Goal: Task Accomplishment & Management: Manage account settings

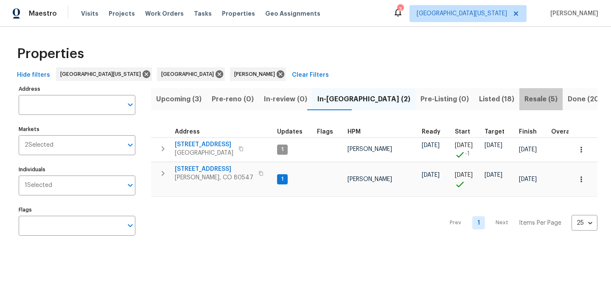
click at [525, 96] on span "Resale (5)" at bounding box center [541, 99] width 33 height 12
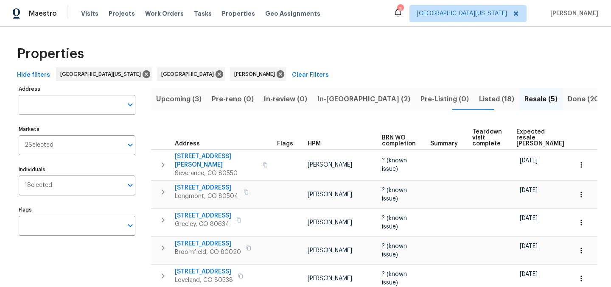
click at [336, 50] on div "Properties" at bounding box center [306, 53] width 584 height 27
click at [246, 246] on icon "button" at bounding box center [248, 248] width 5 height 5
click at [210, 240] on span "5005 W 128th Pl" at bounding box center [208, 244] width 66 height 8
click at [479, 104] on span "Listed (18)" at bounding box center [496, 99] width 35 height 12
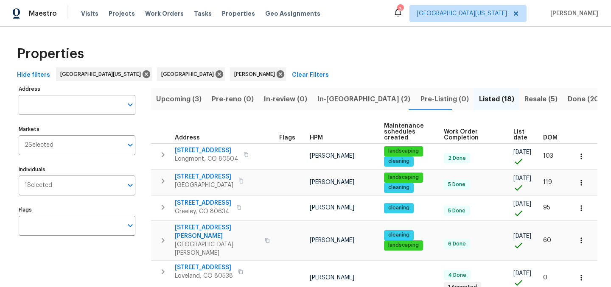
click at [514, 134] on span "List date" at bounding box center [521, 135] width 15 height 12
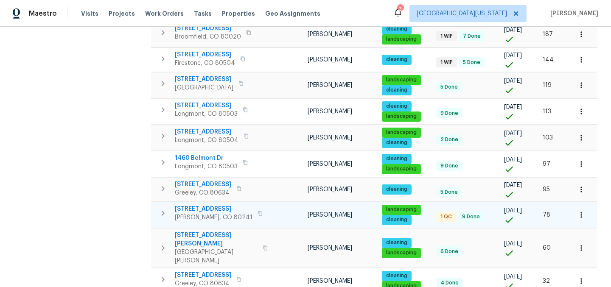
scroll to position [168, 0]
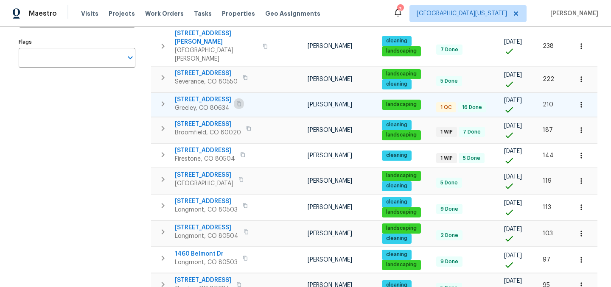
click at [236, 101] on icon "button" at bounding box center [238, 103] width 5 height 5
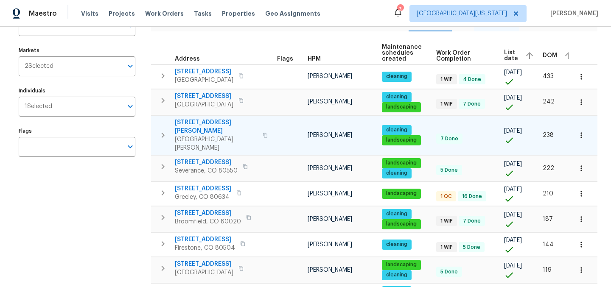
scroll to position [0, 0]
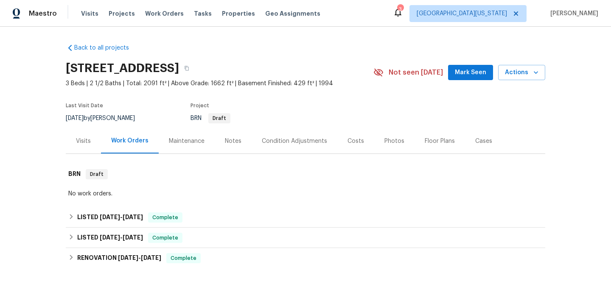
click at [348, 143] on div "Costs" at bounding box center [356, 141] width 17 height 8
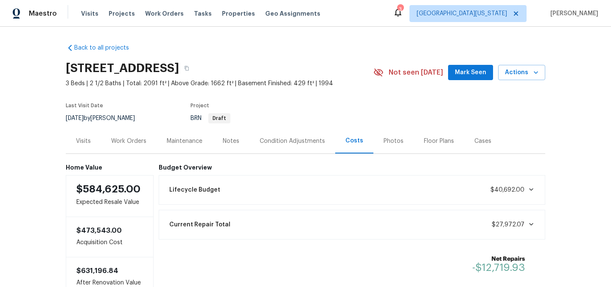
click at [126, 143] on div "Work Orders" at bounding box center [128, 141] width 35 height 8
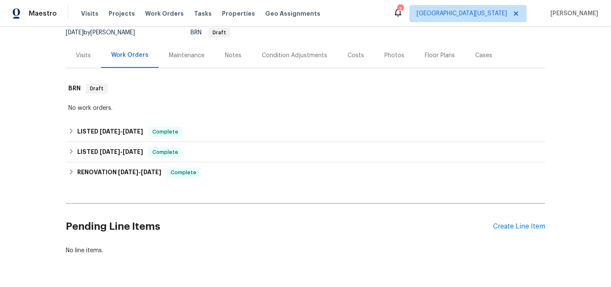
scroll to position [118, 0]
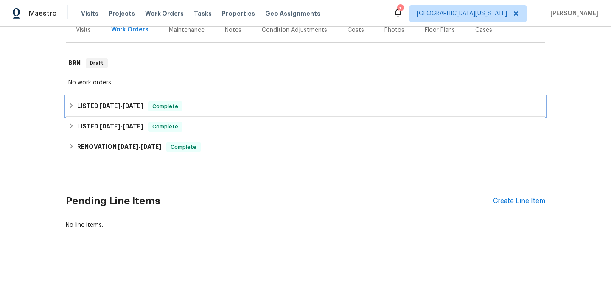
click at [125, 103] on span "7/22/25" at bounding box center [133, 106] width 20 height 6
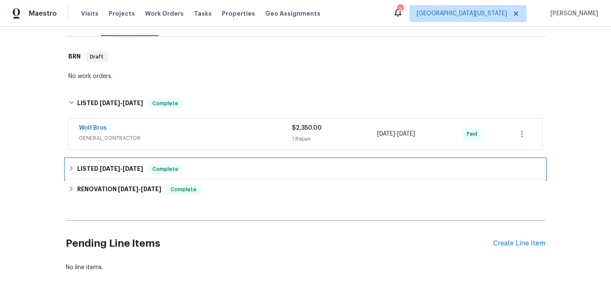
click at [131, 172] on h6 "LISTED 6/26/25 - 6/27/25" at bounding box center [110, 169] width 66 height 10
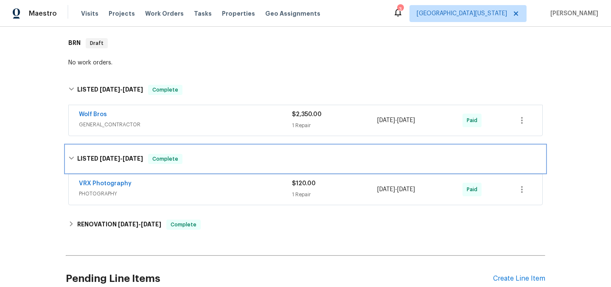
scroll to position [137, 0]
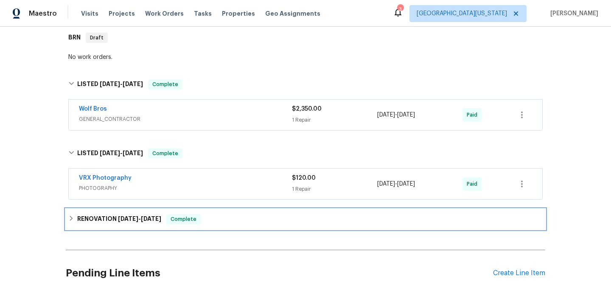
click at [147, 218] on span "7/9/25" at bounding box center [151, 219] width 20 height 6
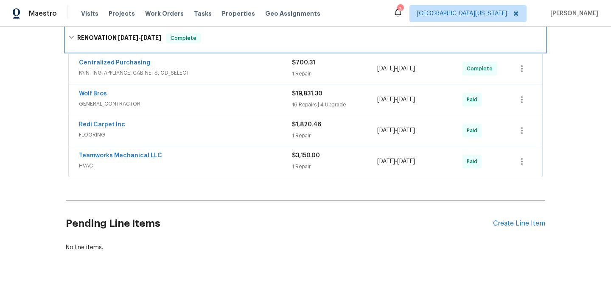
scroll to position [331, 0]
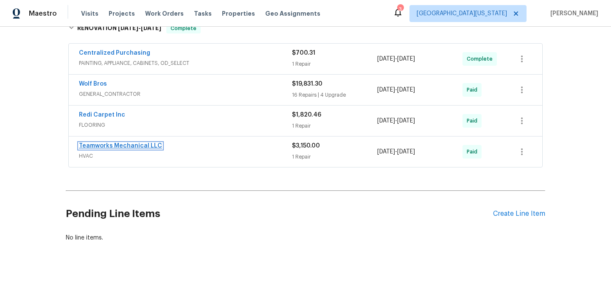
click at [138, 147] on link "Teamworks Mechanical LLC" at bounding box center [120, 146] width 83 height 6
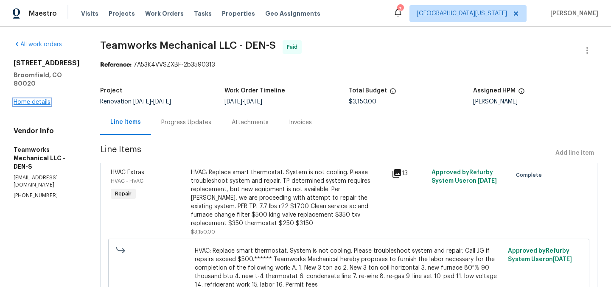
click at [33, 102] on link "Home details" at bounding box center [32, 102] width 37 height 6
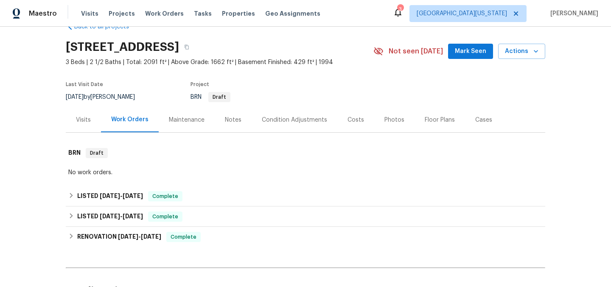
scroll to position [118, 0]
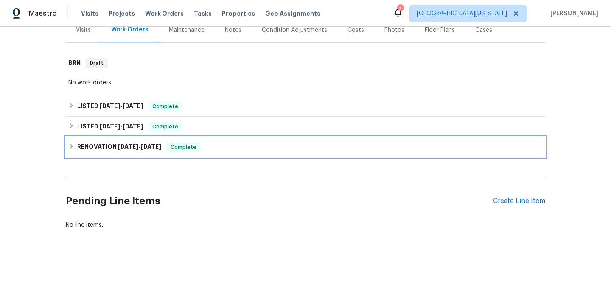
click at [106, 142] on h6 "RENOVATION 6/6/25 - 7/9/25" at bounding box center [119, 147] width 84 height 10
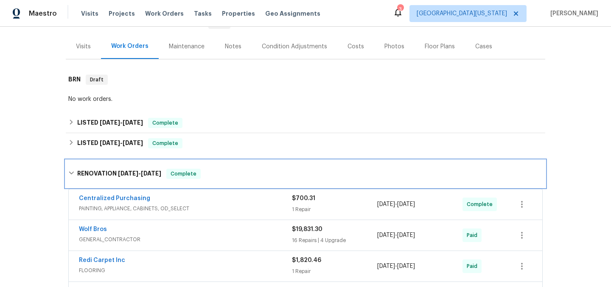
scroll to position [85, 0]
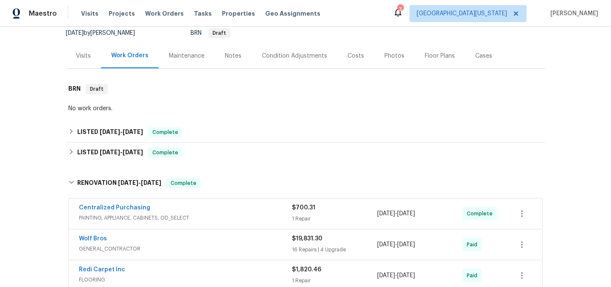
click at [242, 106] on div "No work orders." at bounding box center [305, 108] width 475 height 8
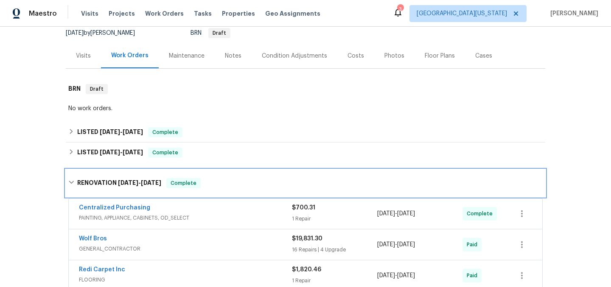
click at [84, 184] on h6 "RENOVATION 6/6/25 - 7/9/25" at bounding box center [119, 183] width 84 height 10
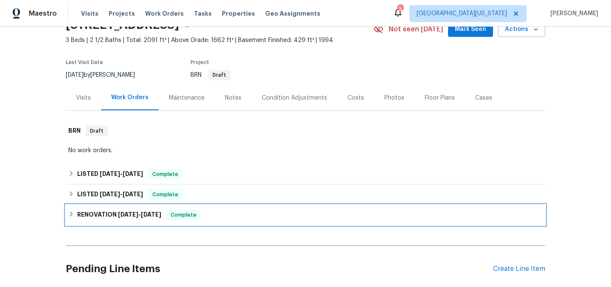
scroll to position [0, 0]
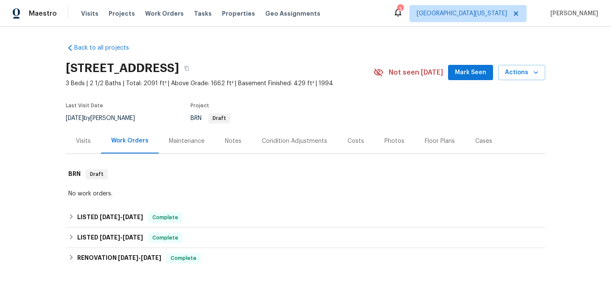
click at [285, 117] on div "BRN Draft" at bounding box center [272, 118] width 163 height 10
click at [528, 69] on span "Actions" at bounding box center [522, 72] width 34 height 11
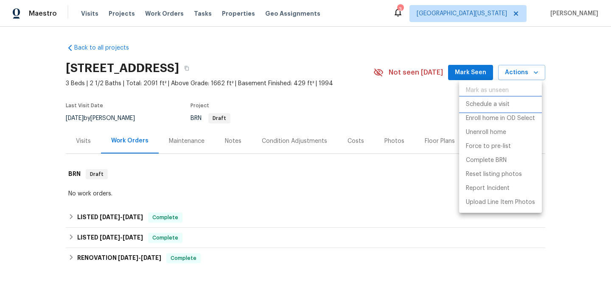
click at [503, 103] on p "Schedule a visit" at bounding box center [488, 104] width 44 height 9
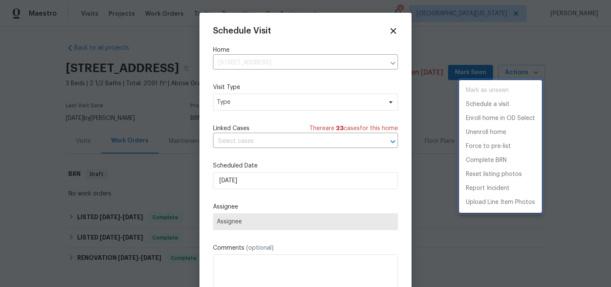
click at [306, 107] on div at bounding box center [305, 143] width 611 height 287
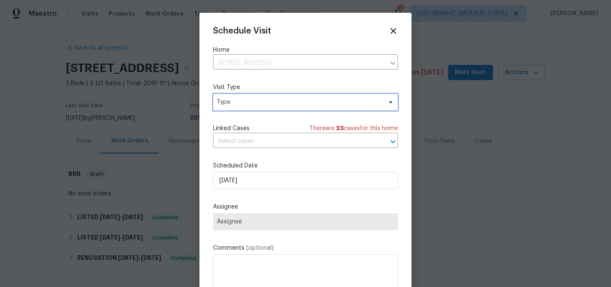
click at [270, 107] on span "Type" at bounding box center [305, 102] width 185 height 17
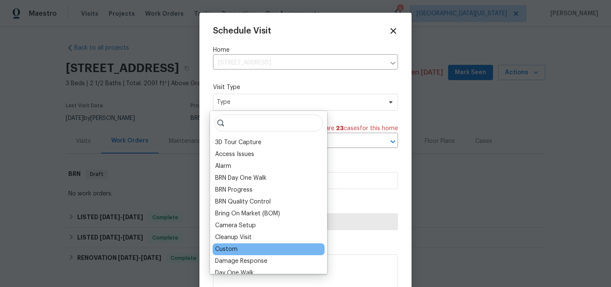
click at [247, 247] on div "Custom" at bounding box center [269, 250] width 112 height 12
click at [232, 248] on div "Custom" at bounding box center [226, 249] width 22 height 8
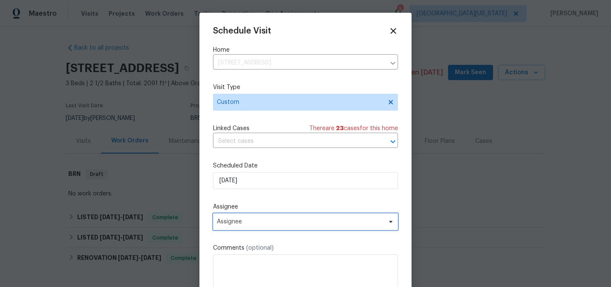
click at [259, 222] on span "Assignee" at bounding box center [300, 222] width 166 height 7
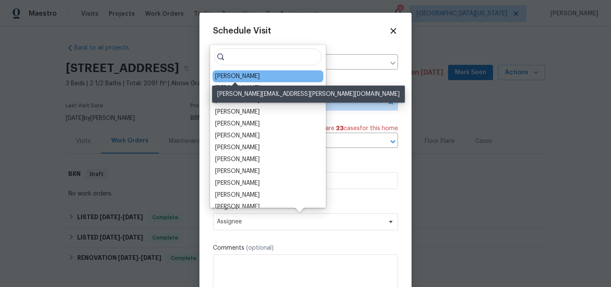
click at [235, 77] on div "[PERSON_NAME]" at bounding box center [237, 76] width 45 height 8
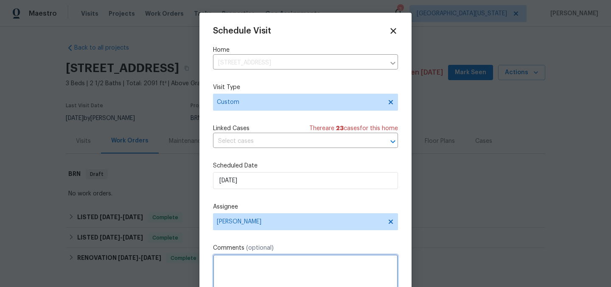
click at [286, 265] on textarea at bounding box center [305, 272] width 185 height 34
paste textarea "Cary Sheih 34 minutes ago @David Page Roof looks pretty gnarly with granules pr…"
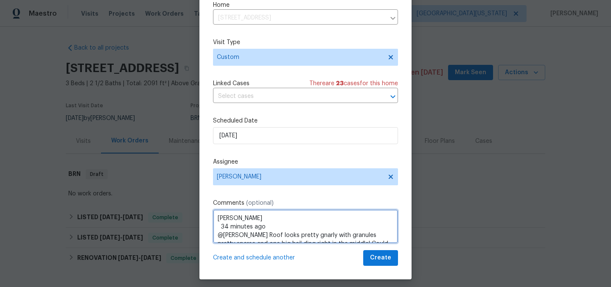
drag, startPoint x: 272, startPoint y: 229, endPoint x: 207, endPoint y: 227, distance: 65.0
click at [207, 227] on div "Schedule Visit Home 5005 W 128th Pl, Broomfield, CO 80020 ​ Visit Type Custom L…" at bounding box center [305, 131] width 212 height 297
drag, startPoint x: 253, startPoint y: 237, endPoint x: 245, endPoint y: 236, distance: 7.7
click at [250, 237] on textarea "Cary Sheih @David Page Roof looks pretty gnarly with granules pretty sparse and…" at bounding box center [305, 227] width 185 height 34
click at [191, 231] on div "Schedule Visit Home 5005 W 128th Pl, Broomfield, CO 80020 ​ Visit Type Custom L…" at bounding box center [305, 143] width 611 height 287
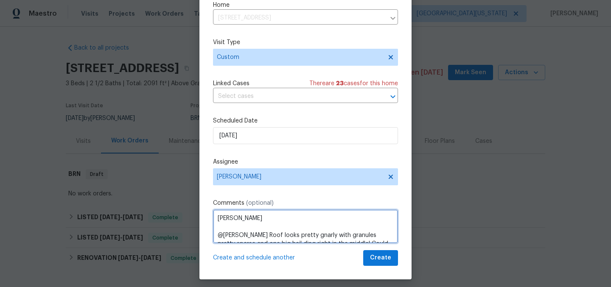
click at [239, 236] on textarea "Cary Sheih @David Page Roof looks pretty gnarly with granules pretty sparse and…" at bounding box center [305, 227] width 185 height 34
drag, startPoint x: 254, startPoint y: 238, endPoint x: 241, endPoint y: 236, distance: 12.8
click at [248, 237] on textarea "Cary Sheih @David Page Roof looks pretty gnarly with granules pretty sparse and…" at bounding box center [305, 227] width 185 height 34
drag, startPoint x: 241, startPoint y: 236, endPoint x: 225, endPoint y: 236, distance: 15.7
click at [225, 236] on textarea "Cary Sheih @David Page Roof looks pretty gnarly with granules pretty sparse and…" at bounding box center [305, 227] width 185 height 34
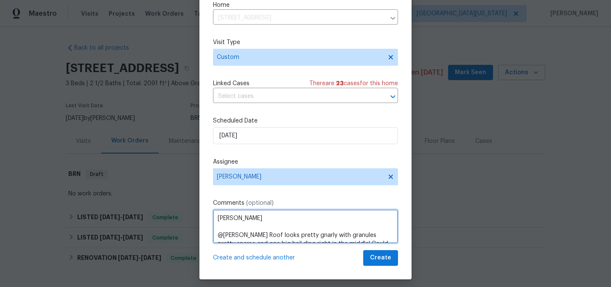
click at [226, 236] on textarea "Cary Sheih @David Page Roof looks pretty gnarly with granules pretty sparse and…" at bounding box center [305, 227] width 185 height 34
click at [227, 236] on textarea "Cary Sheih @David Page Roof looks pretty gnarly with granules pretty sparse and…" at bounding box center [305, 227] width 185 height 34
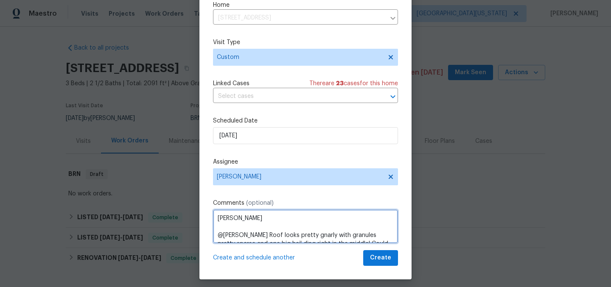
drag, startPoint x: 215, startPoint y: 237, endPoint x: 253, endPoint y: 239, distance: 38.2
click at [253, 239] on textarea "Cary Sheih @David Page Roof looks pretty gnarly with granules pretty sparse and…" at bounding box center [305, 227] width 185 height 34
type textarea "[PERSON_NAME] Roof looks pretty gnarly with granules pretty sparse and one big …"
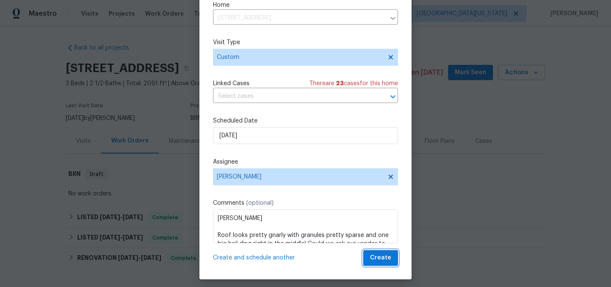
click at [376, 258] on span "Create" at bounding box center [380, 258] width 21 height 11
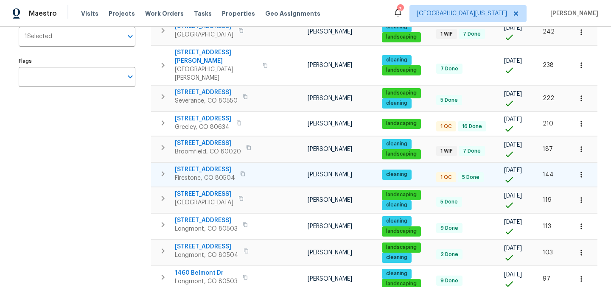
scroll to position [149, 0]
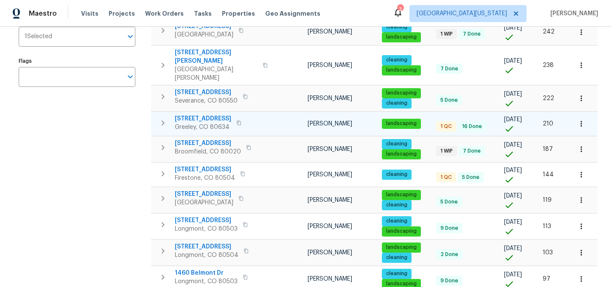
click at [205, 115] on span "[STREET_ADDRESS]" at bounding box center [203, 119] width 56 height 8
click at [578, 120] on icon "button" at bounding box center [581, 124] width 8 height 8
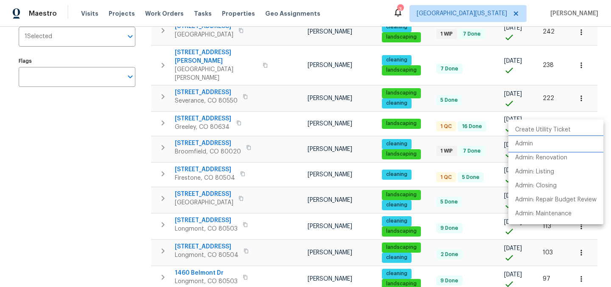
click at [560, 146] on li "Admin" at bounding box center [555, 144] width 95 height 14
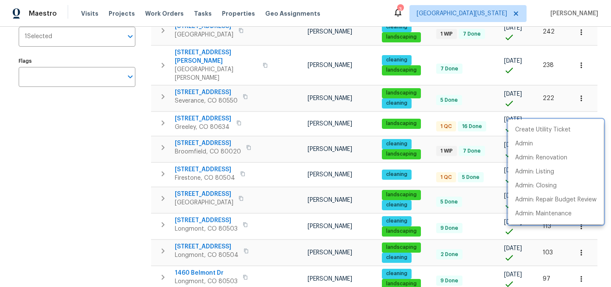
click at [90, 208] on div at bounding box center [305, 143] width 611 height 287
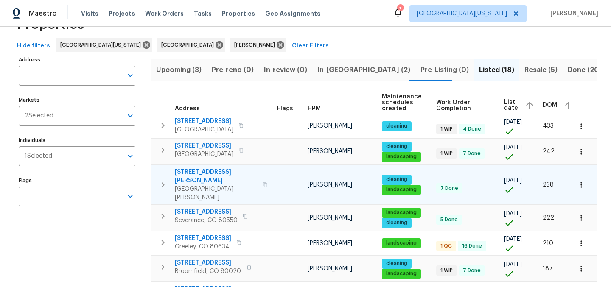
scroll to position [0, 0]
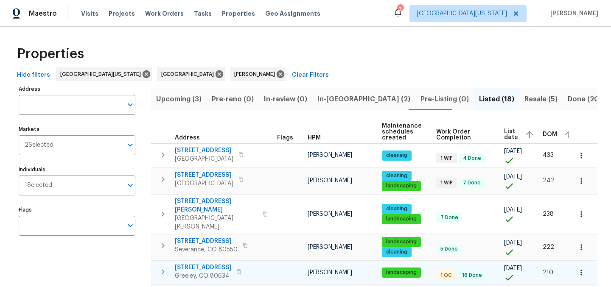
click at [197, 264] on span "[STREET_ADDRESS]" at bounding box center [203, 268] width 56 height 8
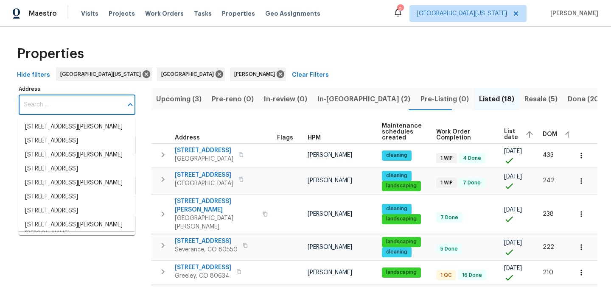
click at [84, 107] on input "Address" at bounding box center [71, 105] width 104 height 20
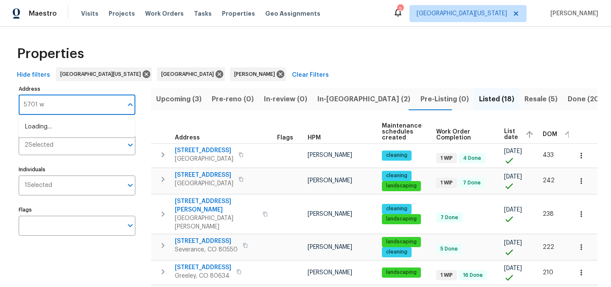
type input "5701 w"
click at [96, 125] on li "5701 W 5th St Greeley CO 80634" at bounding box center [76, 127] width 117 height 14
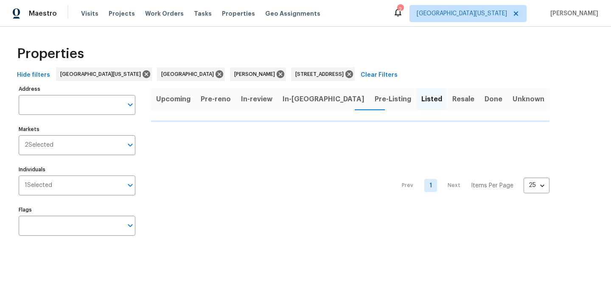
type input "5701 W 5th St Greeley CO 80634"
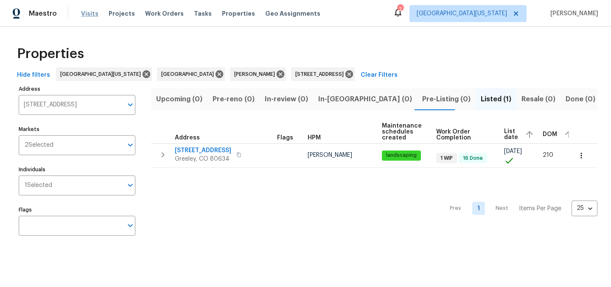
click at [87, 9] on span "Visits" at bounding box center [89, 13] width 17 height 8
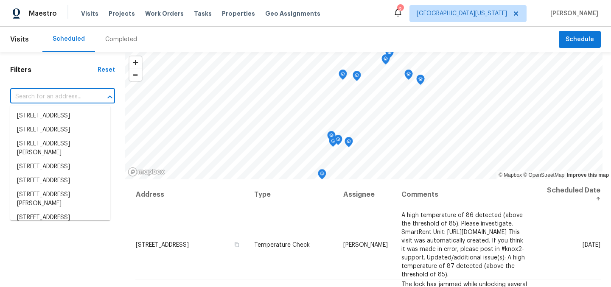
click at [73, 94] on input "text" at bounding box center [50, 96] width 81 height 13
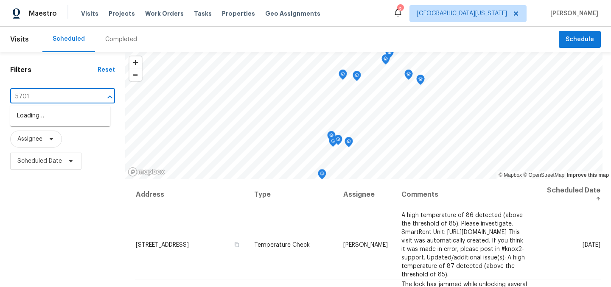
type input "5701"
click at [52, 115] on li "[STREET_ADDRESS]" at bounding box center [60, 116] width 100 height 14
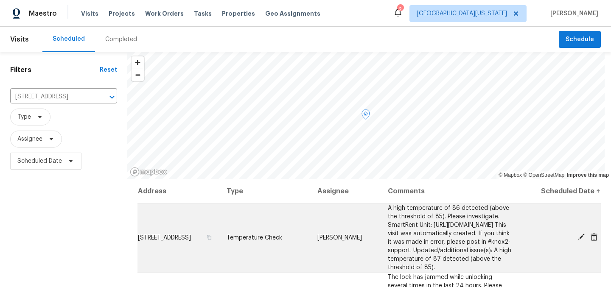
scroll to position [14, 0]
click at [591, 236] on icon at bounding box center [594, 237] width 7 height 8
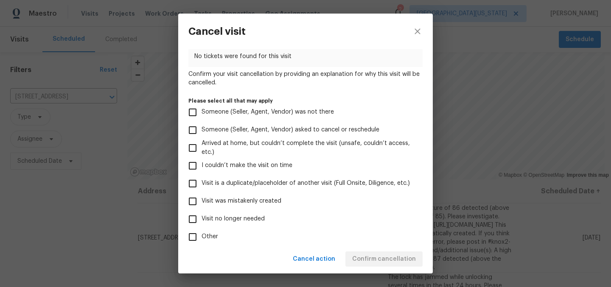
scroll to position [88, 0]
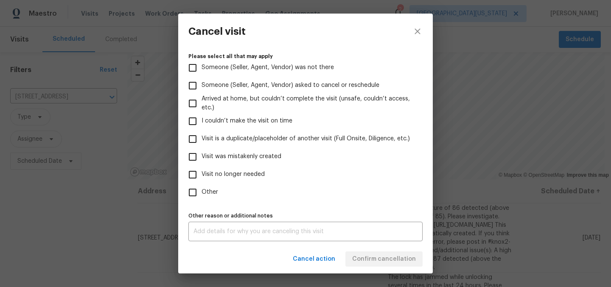
click at [228, 175] on span "Visit no longer needed" at bounding box center [233, 174] width 63 height 9
click at [202, 175] on input "Visit no longer needed" at bounding box center [193, 175] width 18 height 18
checkbox input "true"
click at [373, 240] on div "x Other reason or additional notes" at bounding box center [305, 232] width 234 height 20
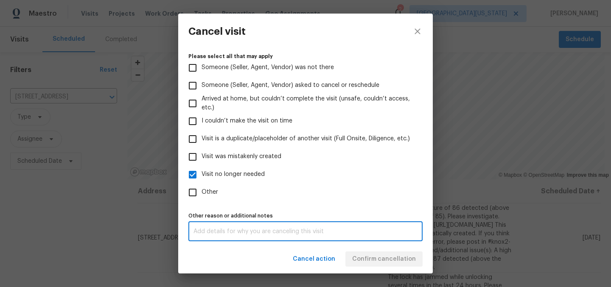
click at [376, 233] on textarea at bounding box center [306, 232] width 224 height 6
type textarea "no"
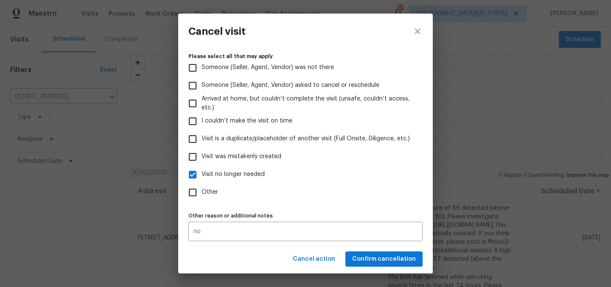
click at [369, 261] on div "Cancel action Confirm cancellation" at bounding box center [305, 259] width 255 height 29
click at [401, 264] on span "Confirm cancellation" at bounding box center [384, 259] width 64 height 11
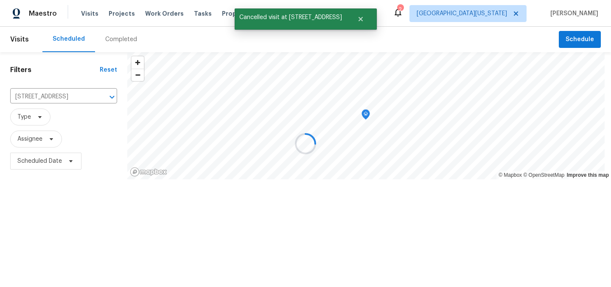
scroll to position [0, 0]
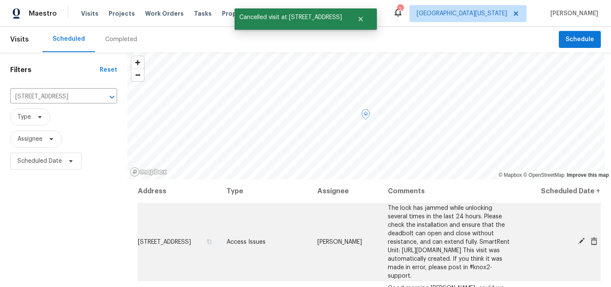
click at [590, 241] on icon at bounding box center [594, 242] width 8 height 8
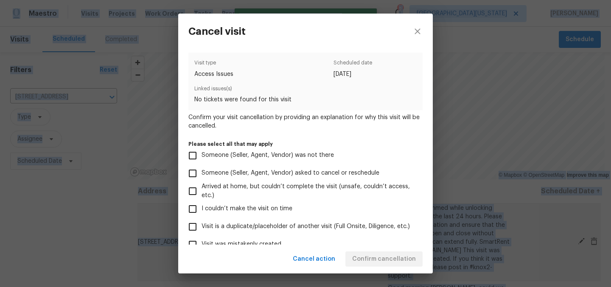
click at [586, 241] on div "Cancel visit Visit type Access Issues Scheduled date 9/16/2025 Linked issues(s)…" at bounding box center [305, 143] width 611 height 287
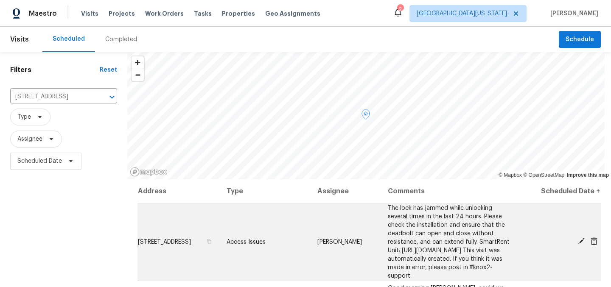
click at [591, 242] on icon at bounding box center [594, 242] width 8 height 8
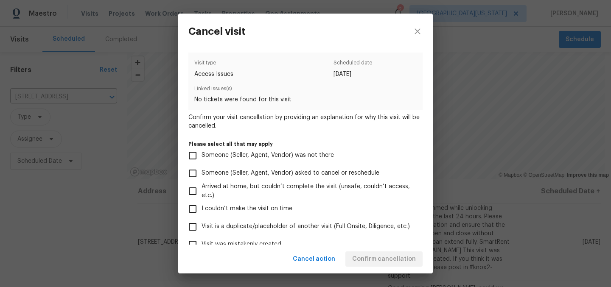
scroll to position [88, 0]
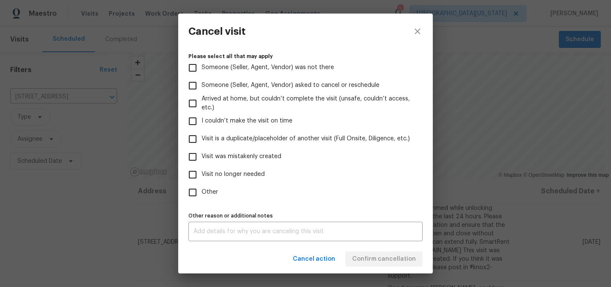
click at [233, 177] on span "Visit no longer needed" at bounding box center [233, 174] width 63 height 9
click at [202, 177] on input "Visit no longer needed" at bounding box center [193, 175] width 18 height 18
checkbox input "true"
click at [271, 232] on textarea at bounding box center [306, 232] width 224 height 6
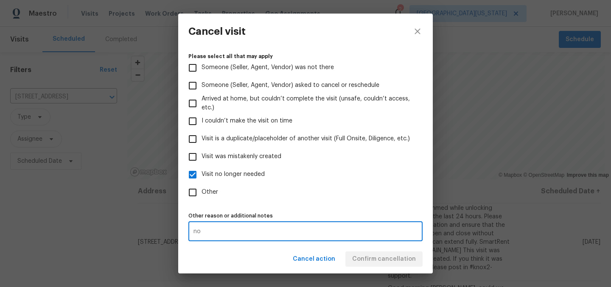
type textarea "no"
click at [371, 258] on div "Cancel action Confirm cancellation" at bounding box center [305, 259] width 255 height 29
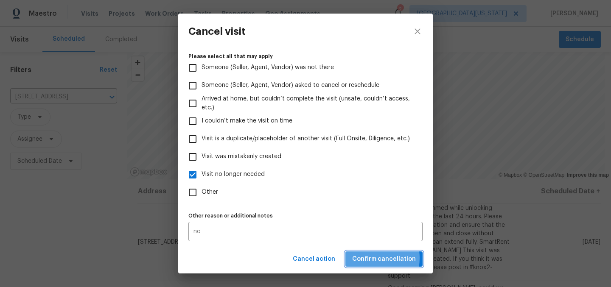
click at [371, 258] on span "Confirm cancellation" at bounding box center [384, 259] width 64 height 11
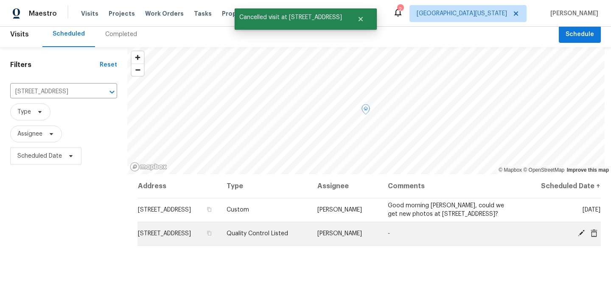
scroll to position [11, 0]
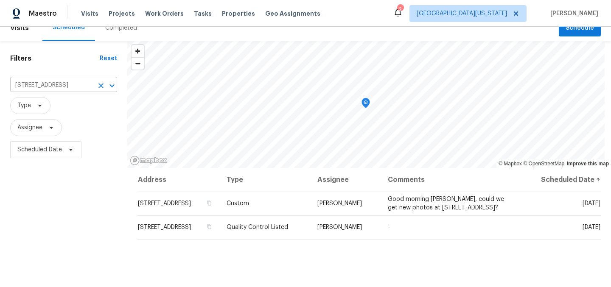
click at [42, 85] on input "[STREET_ADDRESS]" at bounding box center [51, 85] width 83 height 13
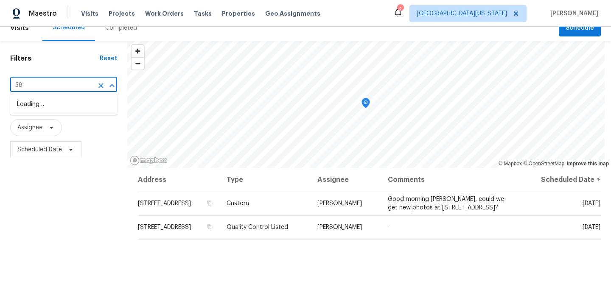
type input "385"
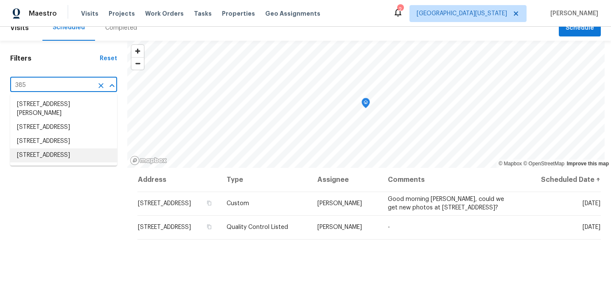
click at [52, 163] on li "385 32nd St, Boulder, CO 80305" at bounding box center [63, 156] width 107 height 14
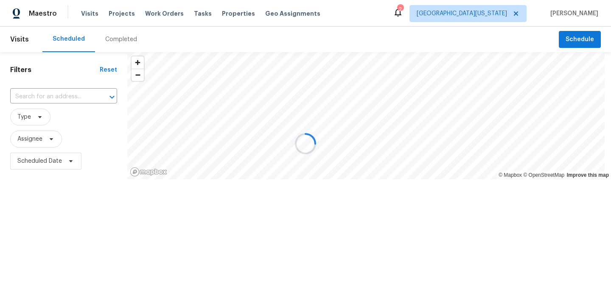
type input "385 32nd St, Boulder, CO 80305"
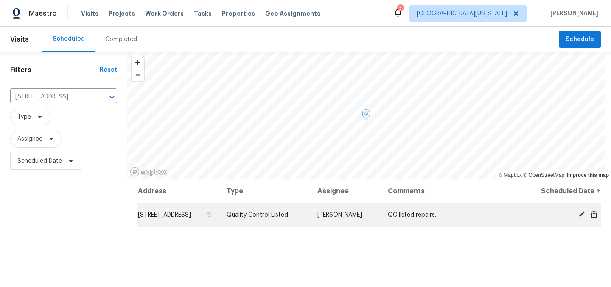
click at [578, 215] on icon at bounding box center [581, 214] width 7 height 7
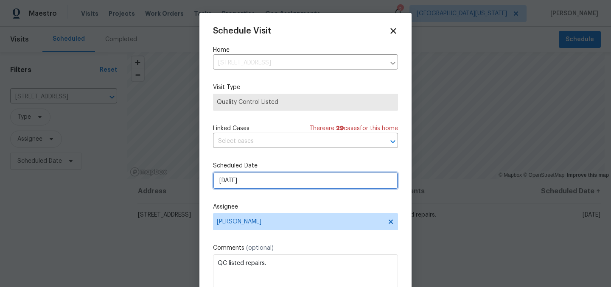
click at [282, 180] on input "[DATE]" at bounding box center [305, 180] width 185 height 17
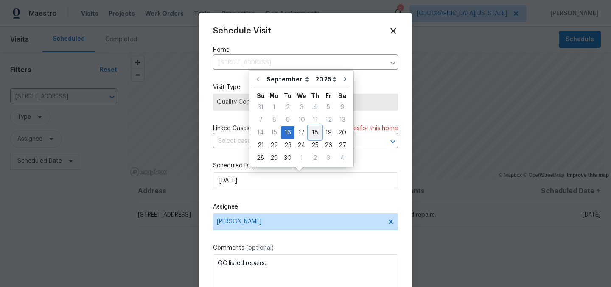
click at [310, 133] on div "18" at bounding box center [315, 133] width 13 height 12
type input "9/18/2025"
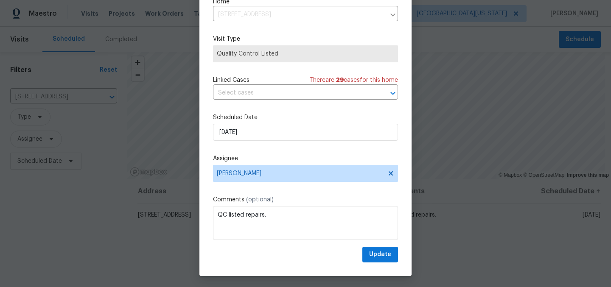
scroll to position [34, 0]
click at [371, 252] on span "Update" at bounding box center [380, 255] width 22 height 11
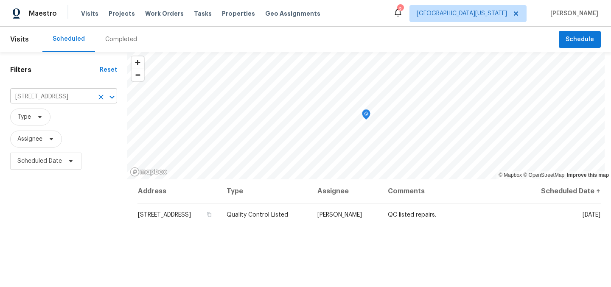
click at [67, 97] on input "385 32nd St, Boulder, CO 80305" at bounding box center [51, 96] width 83 height 13
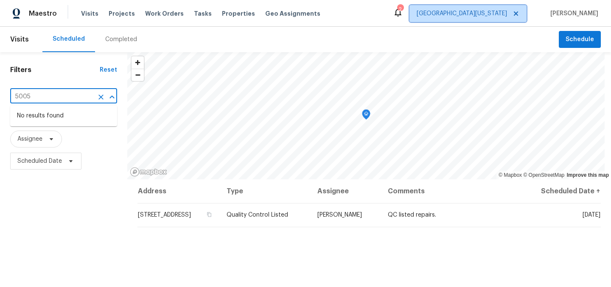
type input "385 32nd St, Boulder, CO 80305"
click at [478, 10] on span "Northern Colorado" at bounding box center [462, 13] width 90 height 8
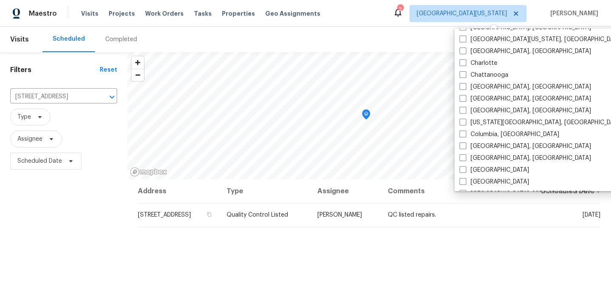
scroll to position [106, 0]
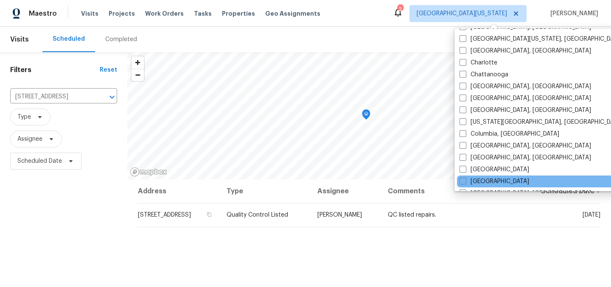
click at [482, 177] on div "Denver" at bounding box center [542, 182] width 171 height 12
click at [461, 179] on span at bounding box center [463, 181] width 7 height 7
click at [461, 179] on input "Denver" at bounding box center [463, 180] width 6 height 6
checkbox input "true"
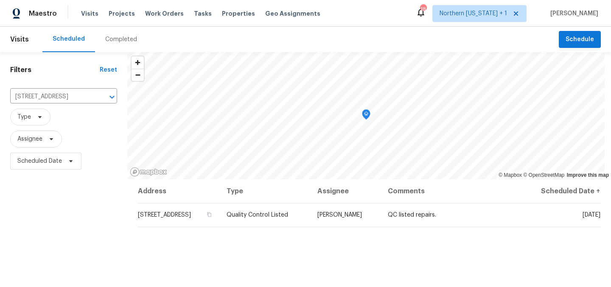
click at [120, 210] on div "Filters Reset 385 32nd St, Boulder, CO 80305 ​ Type Assignee Scheduled Date" at bounding box center [63, 230] width 127 height 357
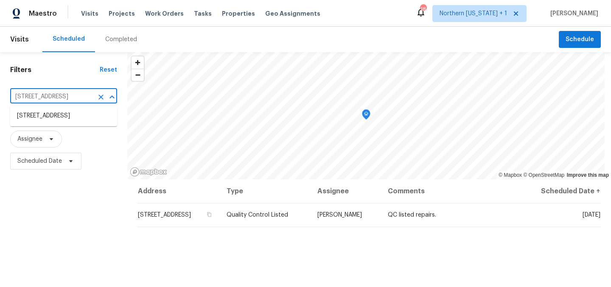
click at [76, 99] on input "385 32nd St, Boulder, CO 80305" at bounding box center [51, 96] width 83 height 13
type input "5005"
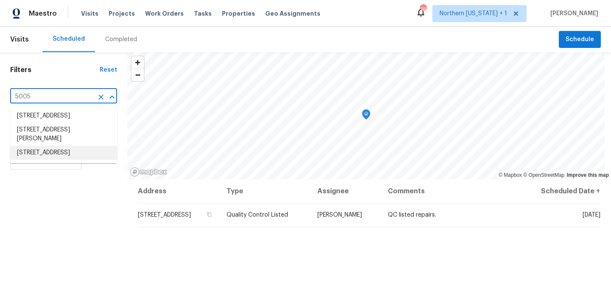
click at [81, 158] on li "5005 W 128th Pl, Broomfield, CO 80020" at bounding box center [63, 153] width 107 height 14
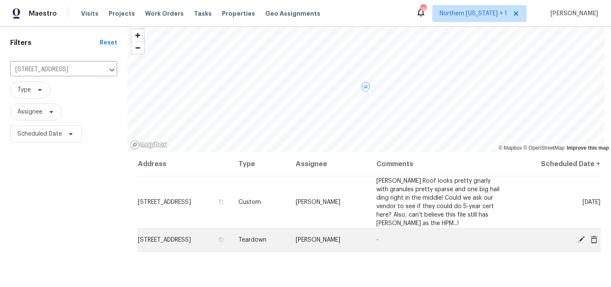
scroll to position [34, 0]
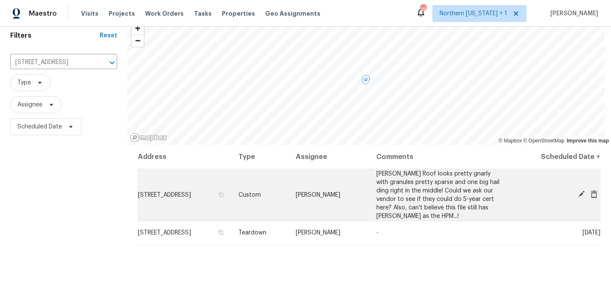
click at [578, 195] on icon at bounding box center [581, 194] width 7 height 7
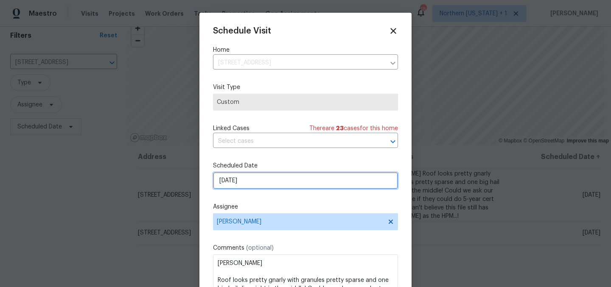
click at [292, 182] on input "[DATE]" at bounding box center [305, 180] width 185 height 17
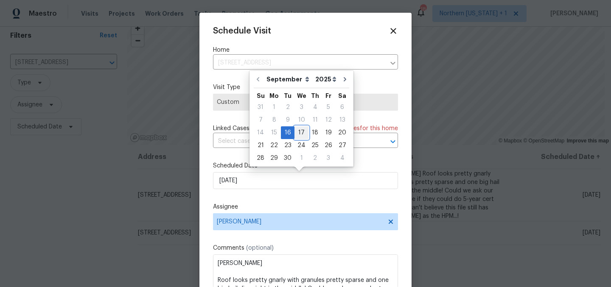
click at [296, 134] on div "17" at bounding box center [302, 133] width 14 height 12
type input "[DATE]"
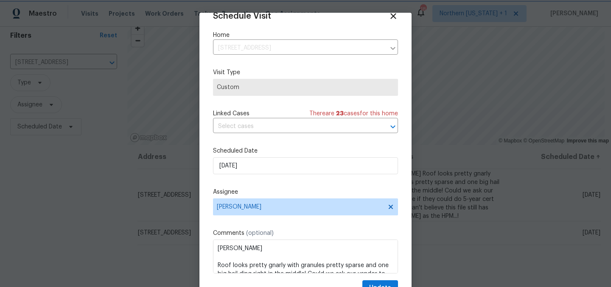
scroll to position [35, 0]
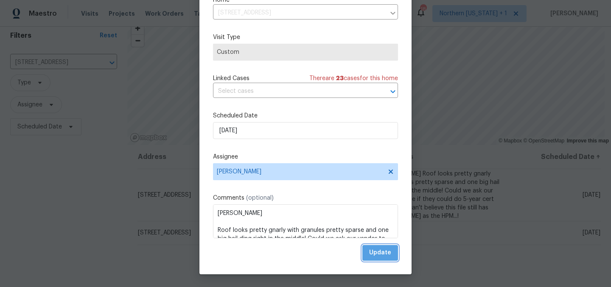
click at [378, 258] on span "Update" at bounding box center [380, 253] width 22 height 11
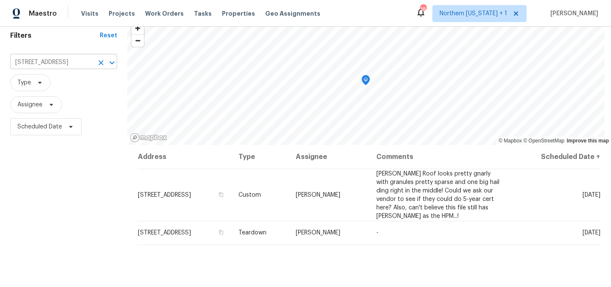
click at [84, 62] on input "5005 W 128th Pl, Broomfield, CO 80020" at bounding box center [51, 62] width 83 height 13
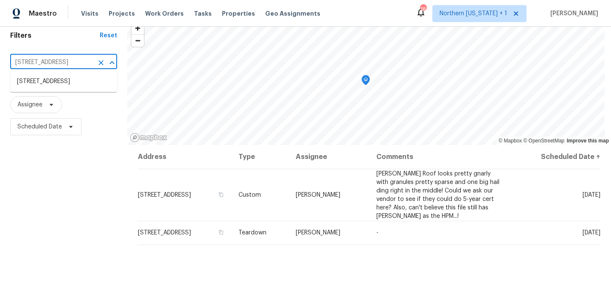
click at [84, 62] on input "5005 W 128th Pl, Broomfield, CO 80020" at bounding box center [51, 62] width 83 height 13
type input "7264"
click at [76, 89] on li "[STREET_ADDRESS]" at bounding box center [63, 82] width 107 height 14
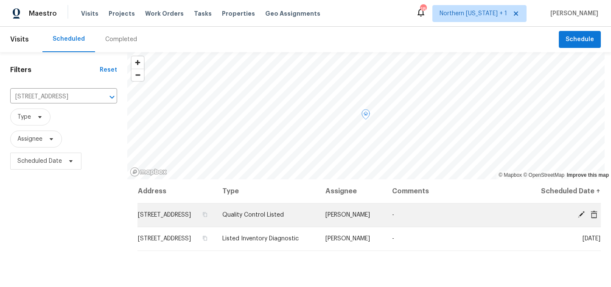
click at [573, 220] on div at bounding box center [565, 215] width 69 height 9
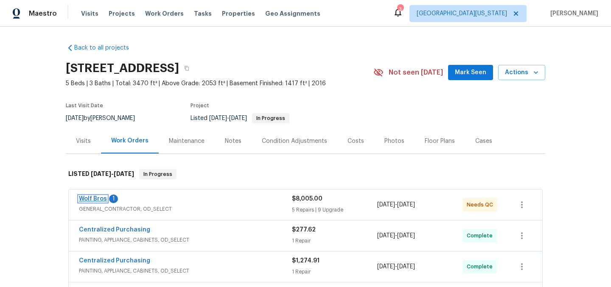
click at [98, 197] on link "Wolf Bros" at bounding box center [93, 199] width 28 height 6
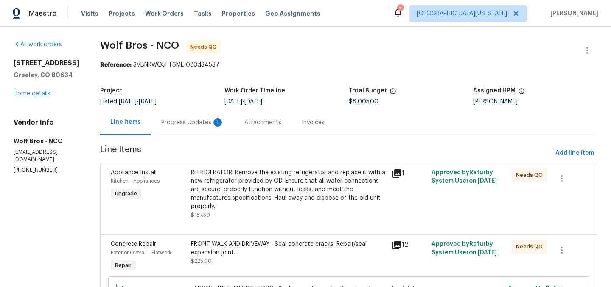
click at [252, 123] on div "Attachments" at bounding box center [262, 122] width 37 height 8
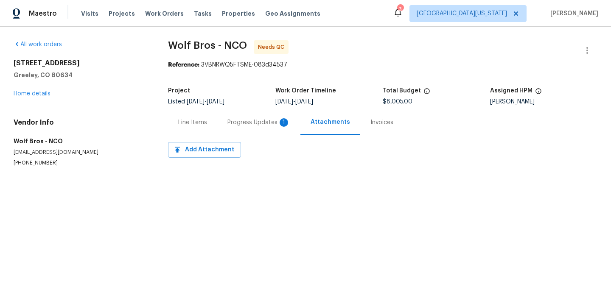
click at [236, 122] on div "Progress Updates 1" at bounding box center [259, 122] width 63 height 8
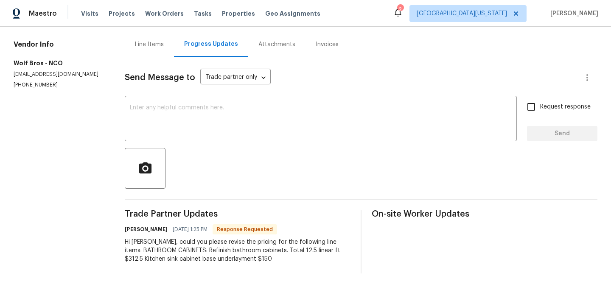
scroll to position [84, 0]
click at [328, 109] on textarea at bounding box center [321, 120] width 382 height 30
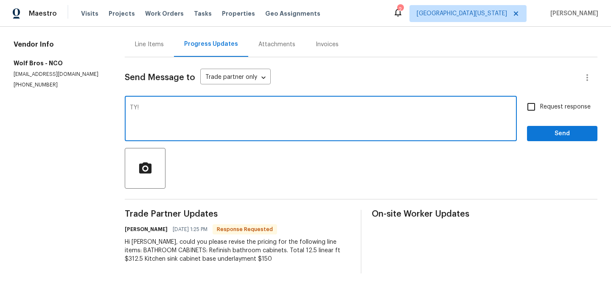
type textarea "TY!"
click at [545, 115] on div "Request response Send" at bounding box center [562, 119] width 70 height 43
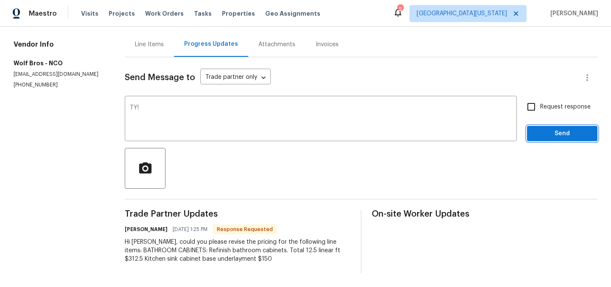
click at [545, 129] on span "Send" at bounding box center [562, 134] width 57 height 11
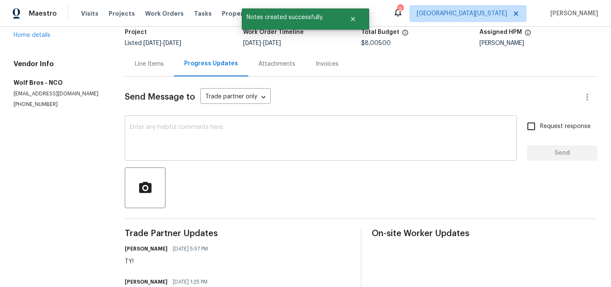
scroll to position [0, 0]
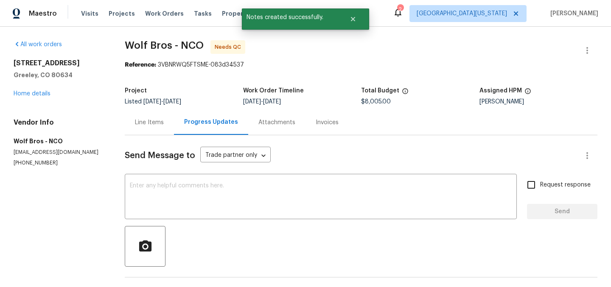
click at [164, 123] on div "Line Items" at bounding box center [149, 122] width 29 height 8
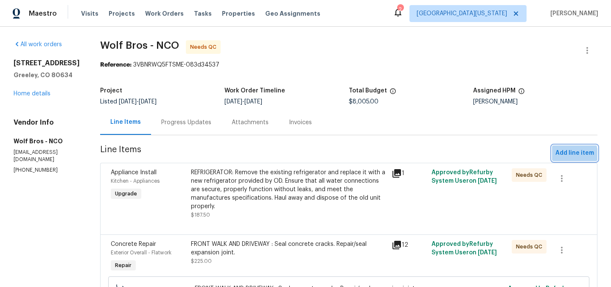
click at [560, 154] on span "Add line item" at bounding box center [575, 153] width 39 height 11
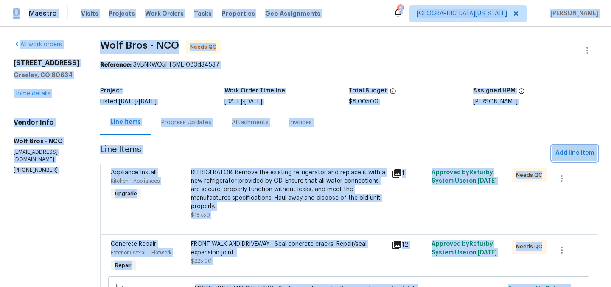
click at [556, 152] on span "Add line item" at bounding box center [575, 153] width 39 height 11
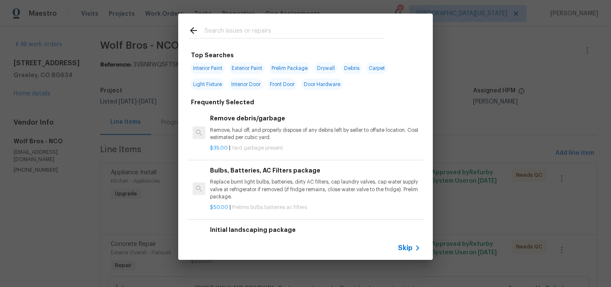
click at [299, 28] on input "text" at bounding box center [295, 31] width 180 height 13
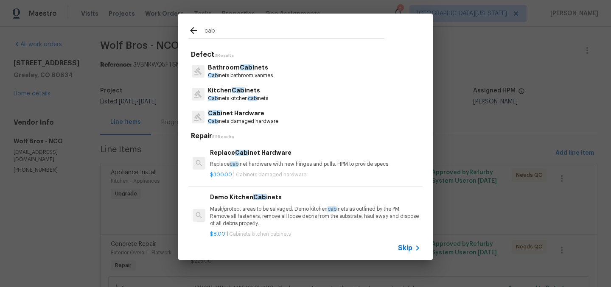
type input "cab"
click at [463, 121] on div "cab Defect 3 Results Bathroom Cab inets Cab inets bathroom vanities Kitchen Cab…" at bounding box center [305, 137] width 611 height 274
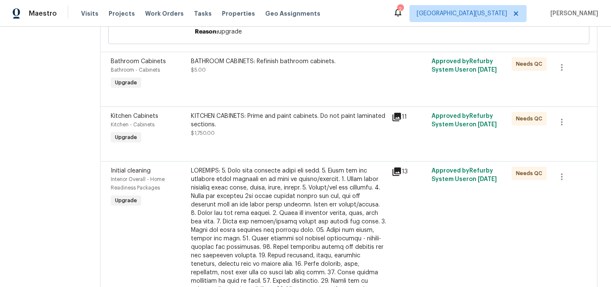
scroll to position [637, 0]
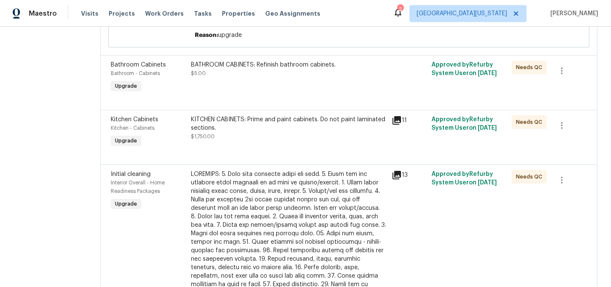
click at [265, 130] on div "KITCHEN CABINETS: Prime and paint cabinets. Do not paint laminated sections. $1…" at bounding box center [289, 127] width 196 height 25
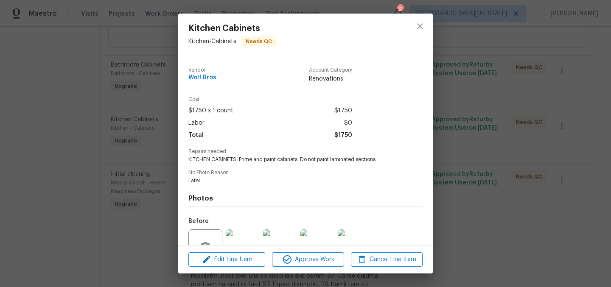
scroll to position [82, 0]
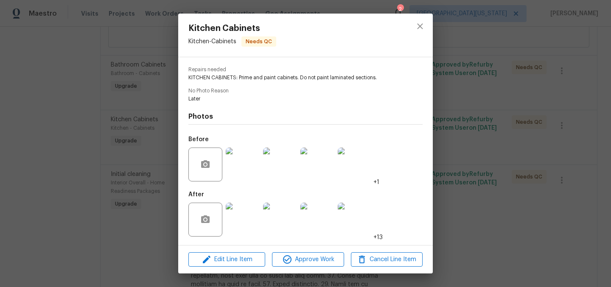
click at [364, 171] on img at bounding box center [355, 165] width 34 height 34
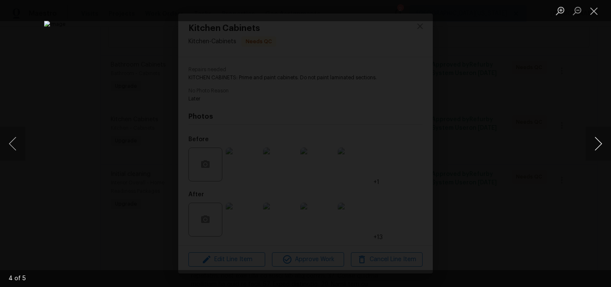
click at [596, 143] on button "Next image" at bounding box center [598, 144] width 25 height 34
click at [594, 6] on button "Close lightbox" at bounding box center [594, 10] width 17 height 15
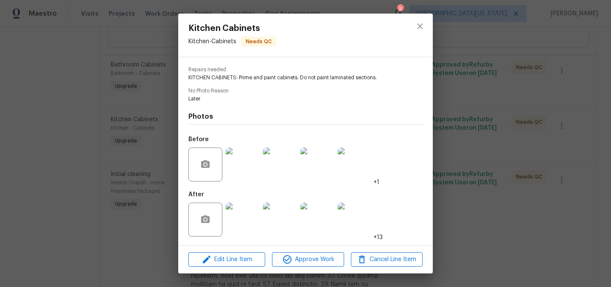
click at [256, 220] on img at bounding box center [243, 220] width 34 height 34
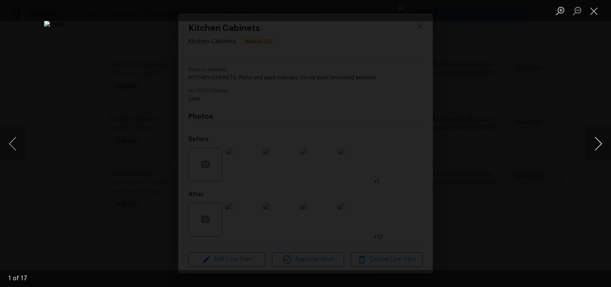
click at [600, 147] on button "Next image" at bounding box center [598, 144] width 25 height 34
click at [599, 146] on button "Next image" at bounding box center [598, 144] width 25 height 34
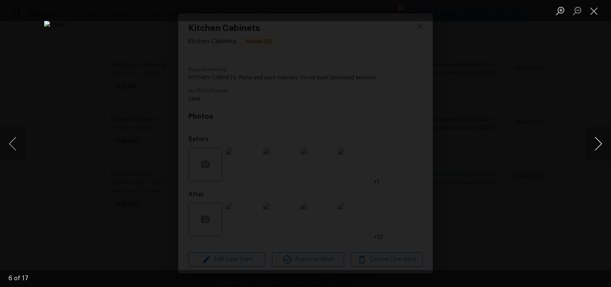
click at [599, 146] on button "Next image" at bounding box center [598, 144] width 25 height 34
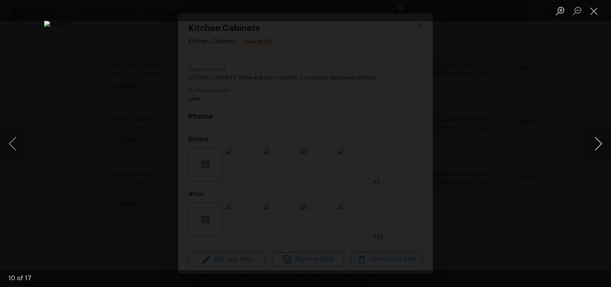
click at [599, 146] on button "Next image" at bounding box center [598, 144] width 25 height 34
click at [598, 147] on button "Next image" at bounding box center [598, 144] width 25 height 34
click at [597, 147] on button "Next image" at bounding box center [598, 144] width 25 height 34
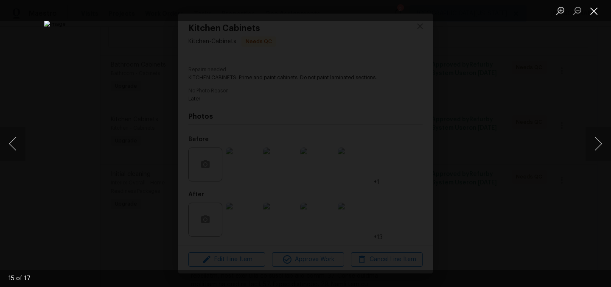
click at [595, 15] on button "Close lightbox" at bounding box center [594, 10] width 17 height 15
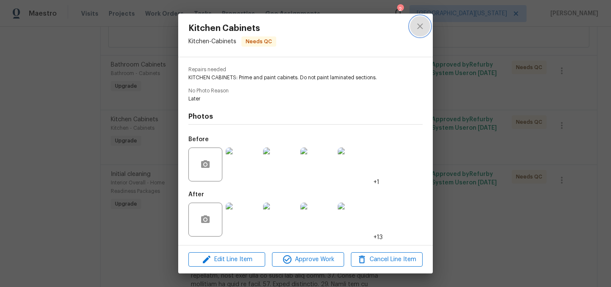
click at [424, 25] on icon "close" at bounding box center [420, 26] width 10 height 10
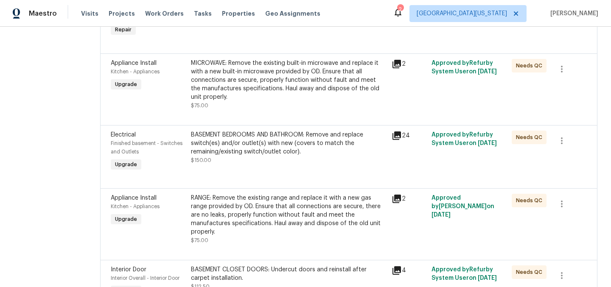
scroll to position [0, 0]
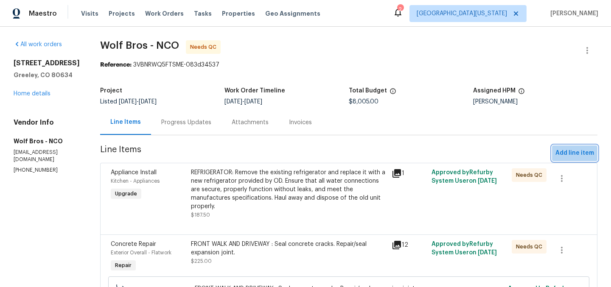
click at [568, 155] on span "Add line item" at bounding box center [575, 153] width 39 height 11
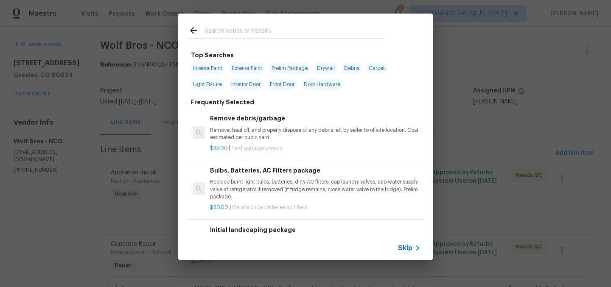
click at [287, 33] on input "text" at bounding box center [295, 31] width 180 height 13
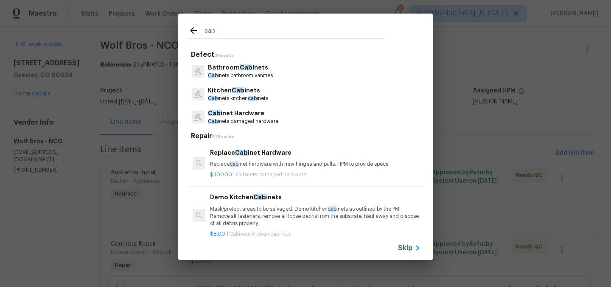
type input "cab"
click at [239, 95] on p "Kitchen Cab inets" at bounding box center [238, 90] width 60 height 9
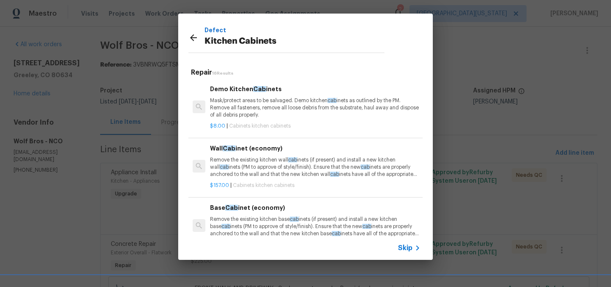
click at [407, 250] on span "Skip" at bounding box center [405, 248] width 14 height 8
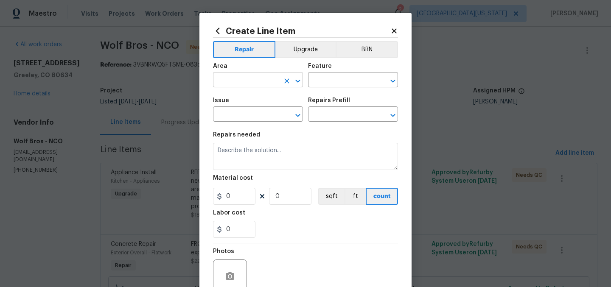
click at [238, 74] on input "text" at bounding box center [246, 80] width 66 height 13
click at [235, 97] on li "Kitchen" at bounding box center [255, 100] width 90 height 14
type input "Kitchen"
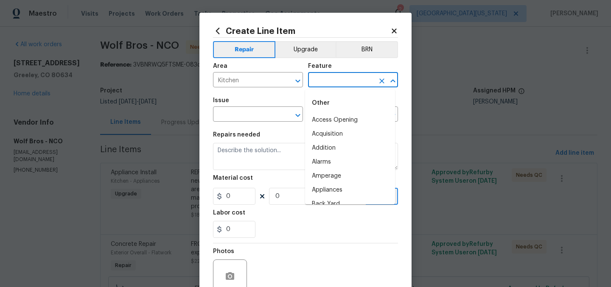
click at [348, 80] on input "text" at bounding box center [341, 80] width 66 height 13
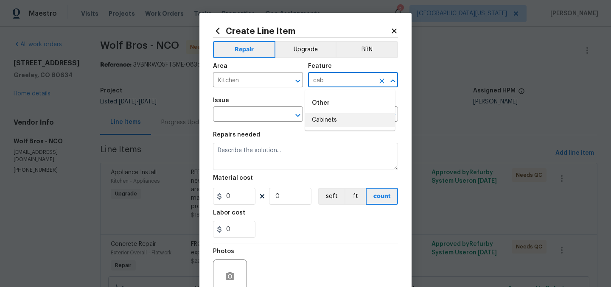
click at [332, 114] on li "Cabinets" at bounding box center [350, 120] width 90 height 14
type input "Cabinets"
click at [264, 123] on span "Issue ​" at bounding box center [258, 110] width 90 height 34
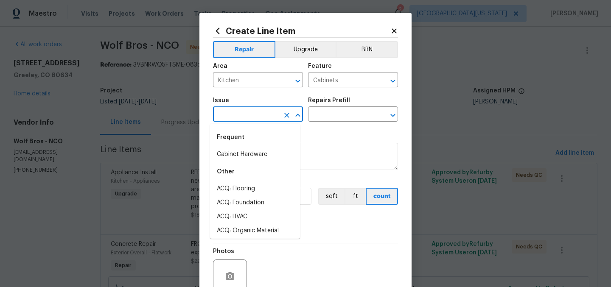
click at [266, 113] on input "text" at bounding box center [246, 115] width 66 height 13
click at [256, 206] on li "Kitchen Cabinets" at bounding box center [255, 203] width 90 height 14
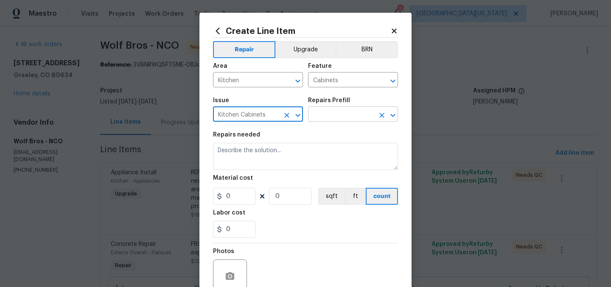
type input "Kitchen Cabinets"
click at [339, 118] on input "text" at bounding box center [341, 115] width 66 height 13
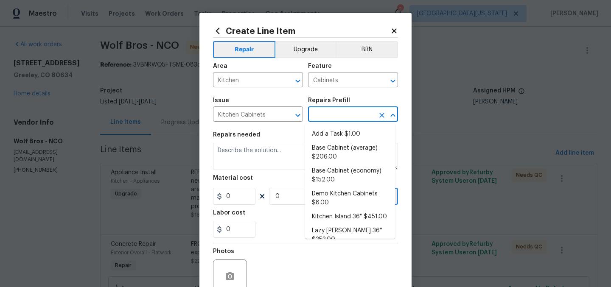
click at [339, 118] on input "text" at bounding box center [341, 115] width 66 height 13
click at [344, 111] on input "text" at bounding box center [341, 115] width 66 height 13
click at [342, 135] on li "Add a Task $1.00" at bounding box center [350, 134] width 90 height 14
type input "Add a Task $1.00"
type textarea "HPM to detail"
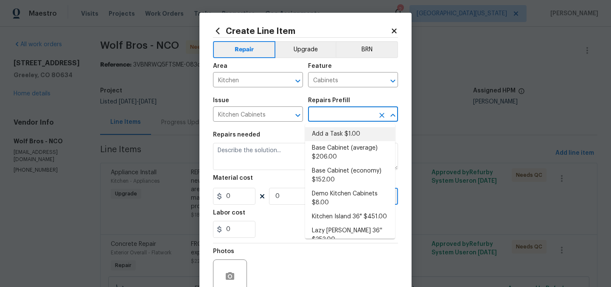
type input "1"
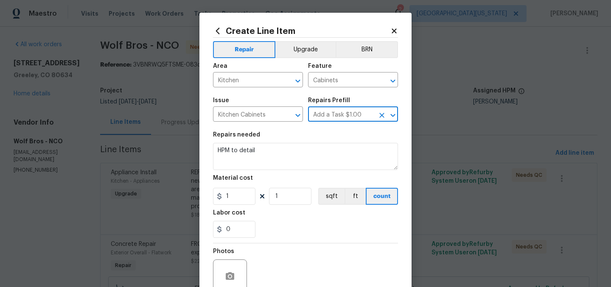
click at [357, 117] on input "Add a Task $1.00" at bounding box center [341, 115] width 66 height 13
click at [364, 116] on input "Add a Task $1.00" at bounding box center [341, 115] width 66 height 13
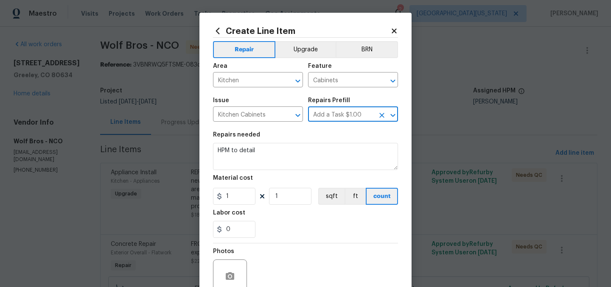
click at [364, 116] on input "Add a Task $1.00" at bounding box center [341, 115] width 66 height 13
click at [381, 117] on icon "Clear" at bounding box center [381, 115] width 5 height 5
click at [380, 118] on icon "Clear" at bounding box center [381, 115] width 5 height 5
click at [332, 104] on div "Repairs Prefill" at bounding box center [353, 103] width 90 height 11
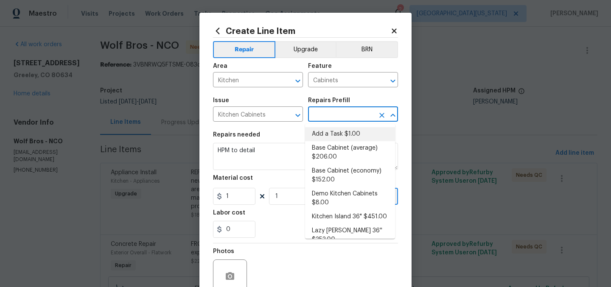
click at [336, 113] on input "text" at bounding box center [341, 115] width 66 height 13
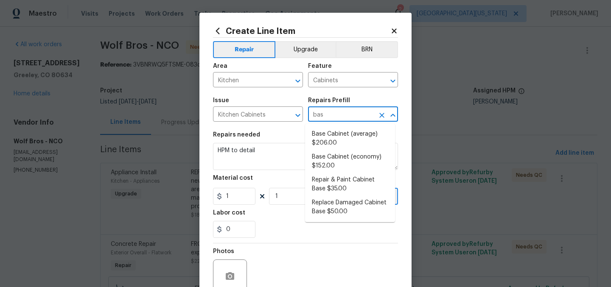
type input "base"
click at [342, 205] on li "Replace Damaged Cabinet Base $50.00" at bounding box center [350, 207] width 90 height 23
type input "Replace Damaged Cabinet Base $50.00"
type textarea "Remove the existing/damage cabinet base and replace with new. Ensure that the n…"
type input "50"
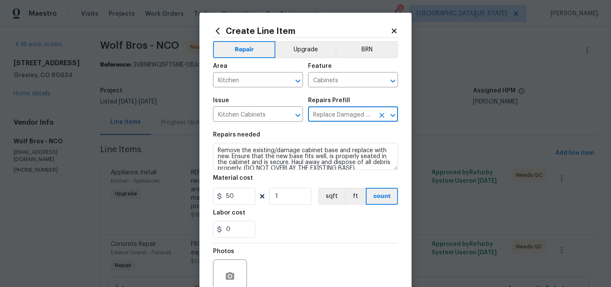
type input "Replace Damaged Cabinet Base $50.00"
click at [238, 200] on input "50" at bounding box center [234, 196] width 42 height 17
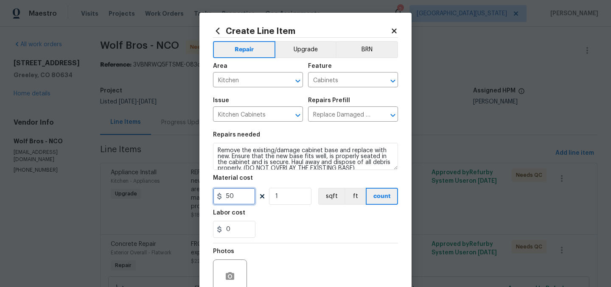
click at [238, 199] on input "50" at bounding box center [234, 196] width 42 height 17
click at [226, 198] on input "50" at bounding box center [234, 196] width 42 height 17
click at [226, 197] on input "50" at bounding box center [234, 196] width 42 height 17
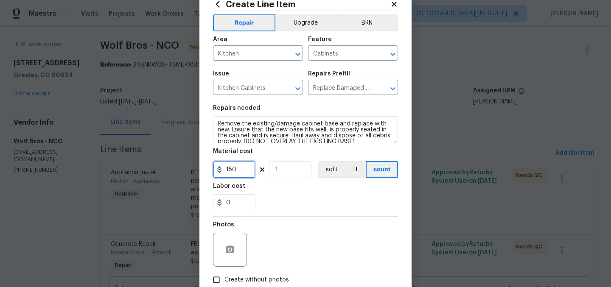
scroll to position [79, 0]
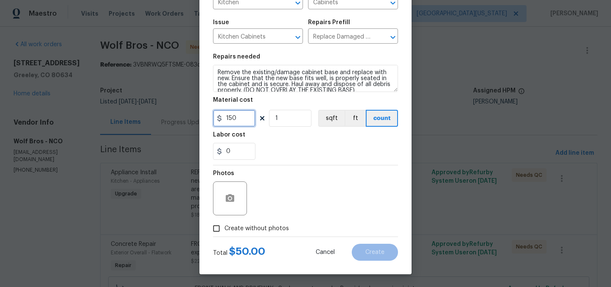
type input "150"
drag, startPoint x: 250, startPoint y: 228, endPoint x: 254, endPoint y: 222, distance: 7.8
click at [251, 228] on span "Create without photos" at bounding box center [257, 229] width 65 height 9
click at [225, 228] on input "Create without photos" at bounding box center [216, 229] width 16 height 16
checkbox input "true"
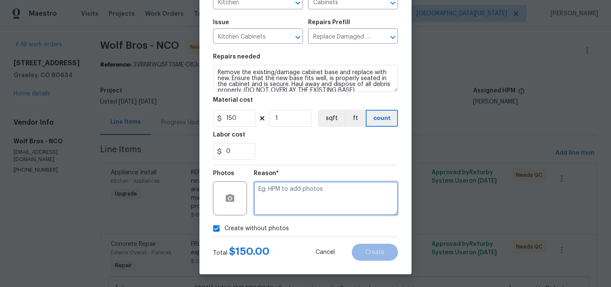
click at [312, 198] on textarea at bounding box center [326, 199] width 144 height 34
type textarea "Later"
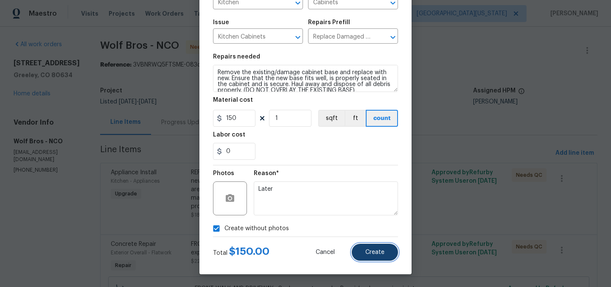
click at [379, 255] on span "Create" at bounding box center [374, 253] width 19 height 6
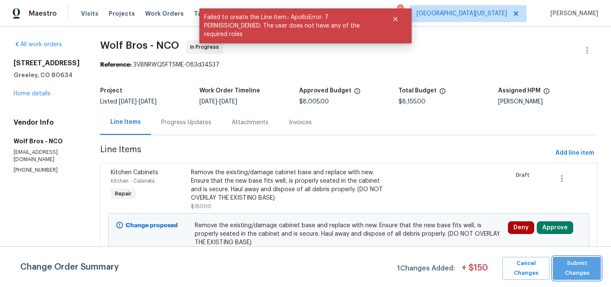
click at [571, 271] on span "Submit Changes" at bounding box center [576, 269] width 39 height 20
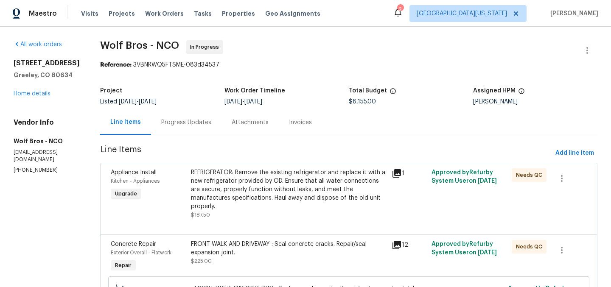
click at [183, 118] on div "Progress Updates" at bounding box center [186, 122] width 70 height 25
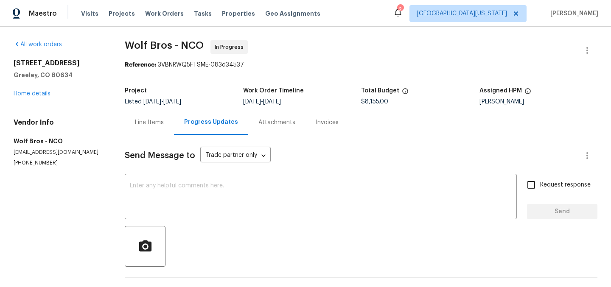
click at [169, 123] on div "Line Items" at bounding box center [149, 122] width 49 height 25
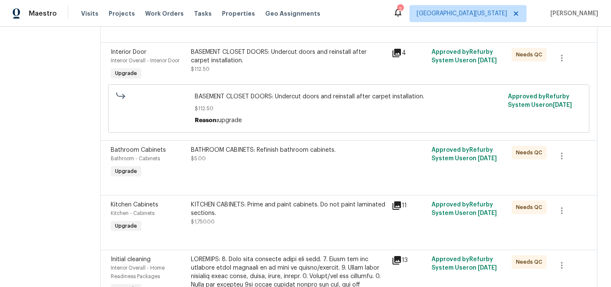
scroll to position [552, 0]
click at [275, 149] on div "BATHROOM CABINETS: Refinish bathroom cabinets. $5.00" at bounding box center [289, 154] width 196 height 17
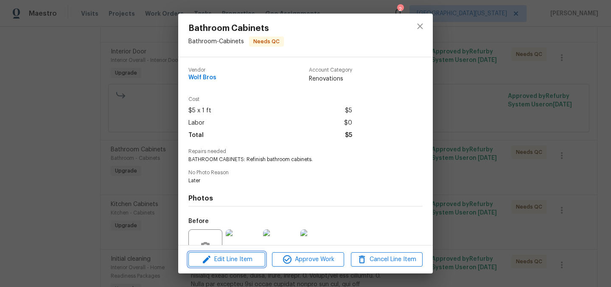
click at [252, 260] on span "Edit Line Item" at bounding box center [227, 260] width 72 height 11
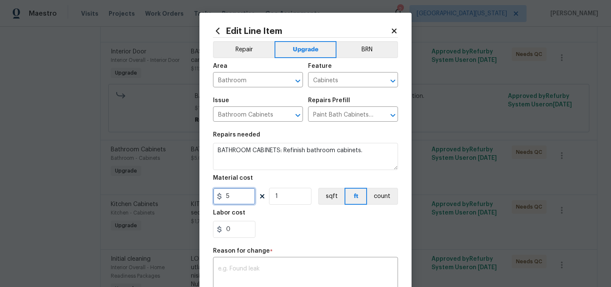
click at [244, 199] on input "5" at bounding box center [234, 196] width 42 height 17
type input "312.5"
click at [318, 224] on div "0" at bounding box center [305, 229] width 185 height 17
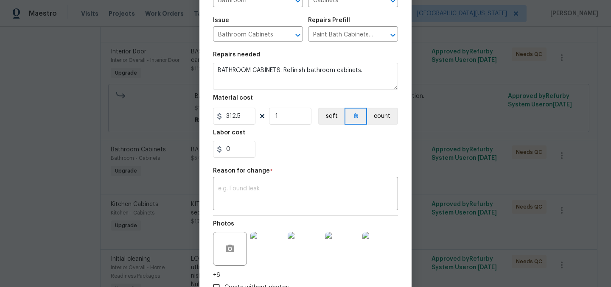
scroll to position [140, 0]
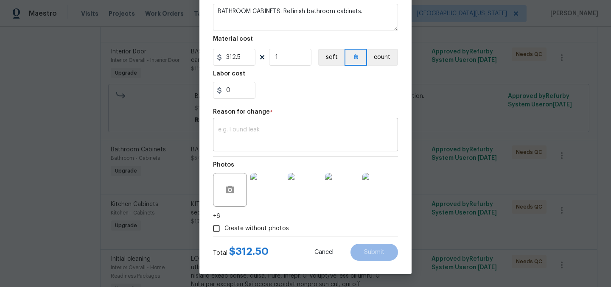
click at [323, 137] on textarea at bounding box center [305, 136] width 175 height 18
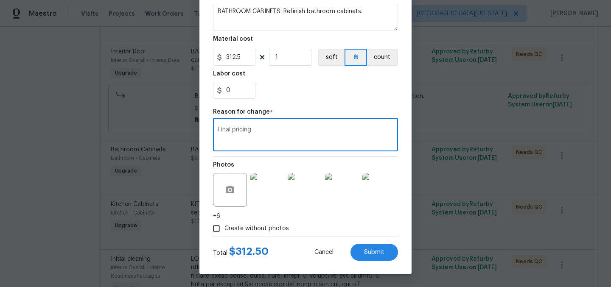
type textarea "Final pricing"
click at [353, 93] on div "0" at bounding box center [305, 90] width 185 height 17
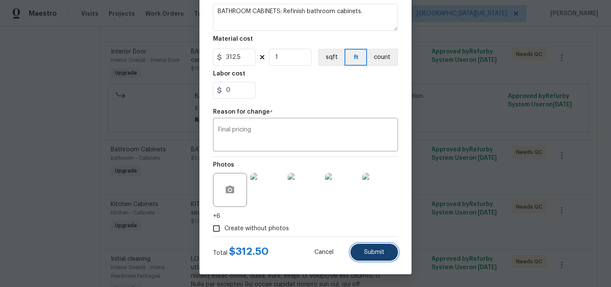
click at [367, 245] on button "Submit" at bounding box center [375, 252] width 48 height 17
type input "5"
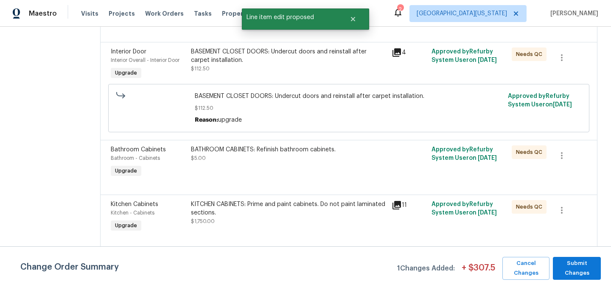
scroll to position [0, 0]
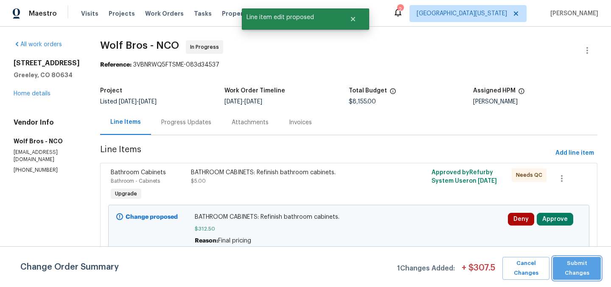
click at [571, 264] on span "Submit Changes" at bounding box center [576, 269] width 39 height 20
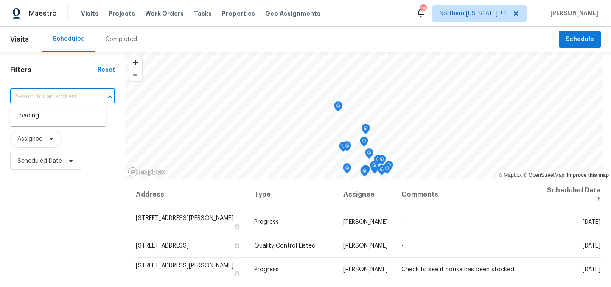
click at [54, 94] on input "text" at bounding box center [50, 96] width 81 height 13
type input "7264"
click at [41, 121] on li "[STREET_ADDRESS]" at bounding box center [58, 116] width 96 height 14
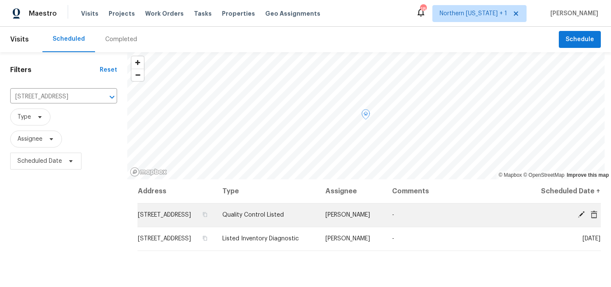
click at [578, 219] on icon at bounding box center [582, 215] width 8 height 8
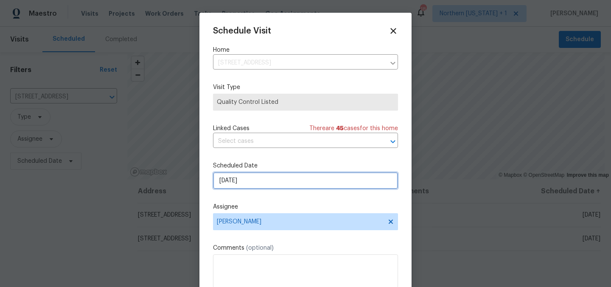
click at [280, 183] on input "[DATE]" at bounding box center [305, 180] width 185 height 17
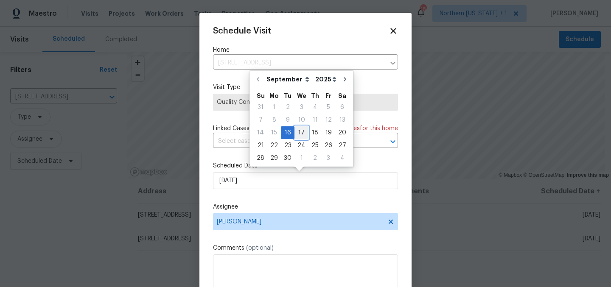
click at [297, 134] on div "17" at bounding box center [302, 133] width 14 height 12
type input "[DATE]"
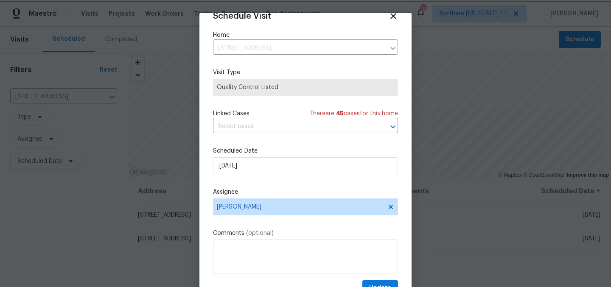
scroll to position [35, 0]
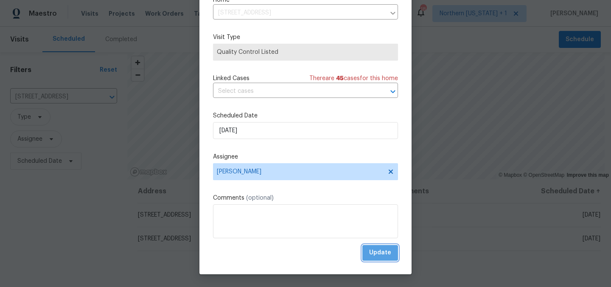
click at [371, 256] on span "Update" at bounding box center [380, 253] width 22 height 11
